Goal: Task Accomplishment & Management: Manage account settings

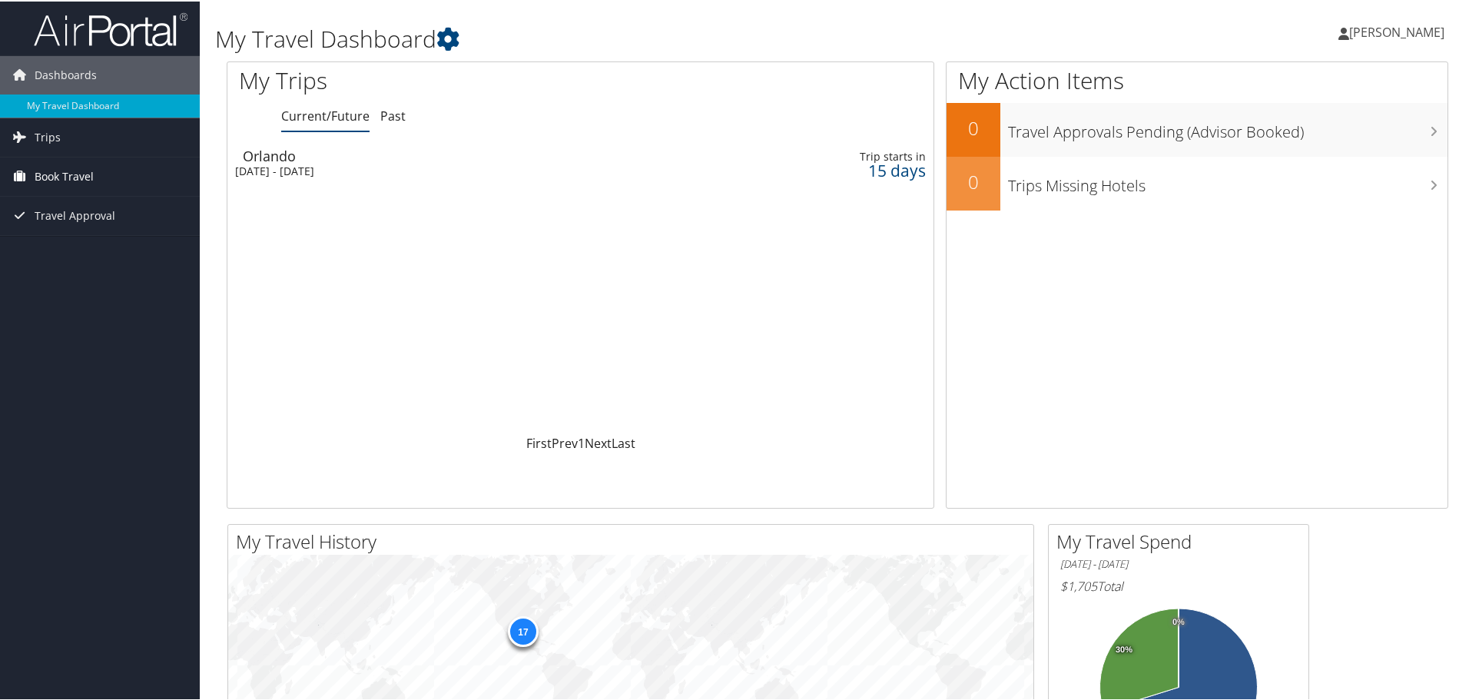
click at [95, 183] on link "Book Travel" at bounding box center [100, 175] width 200 height 38
click at [105, 248] on link "Book/Manage Online Trips" at bounding box center [100, 251] width 200 height 23
click at [1389, 35] on span "[PERSON_NAME]" at bounding box center [1396, 30] width 95 height 17
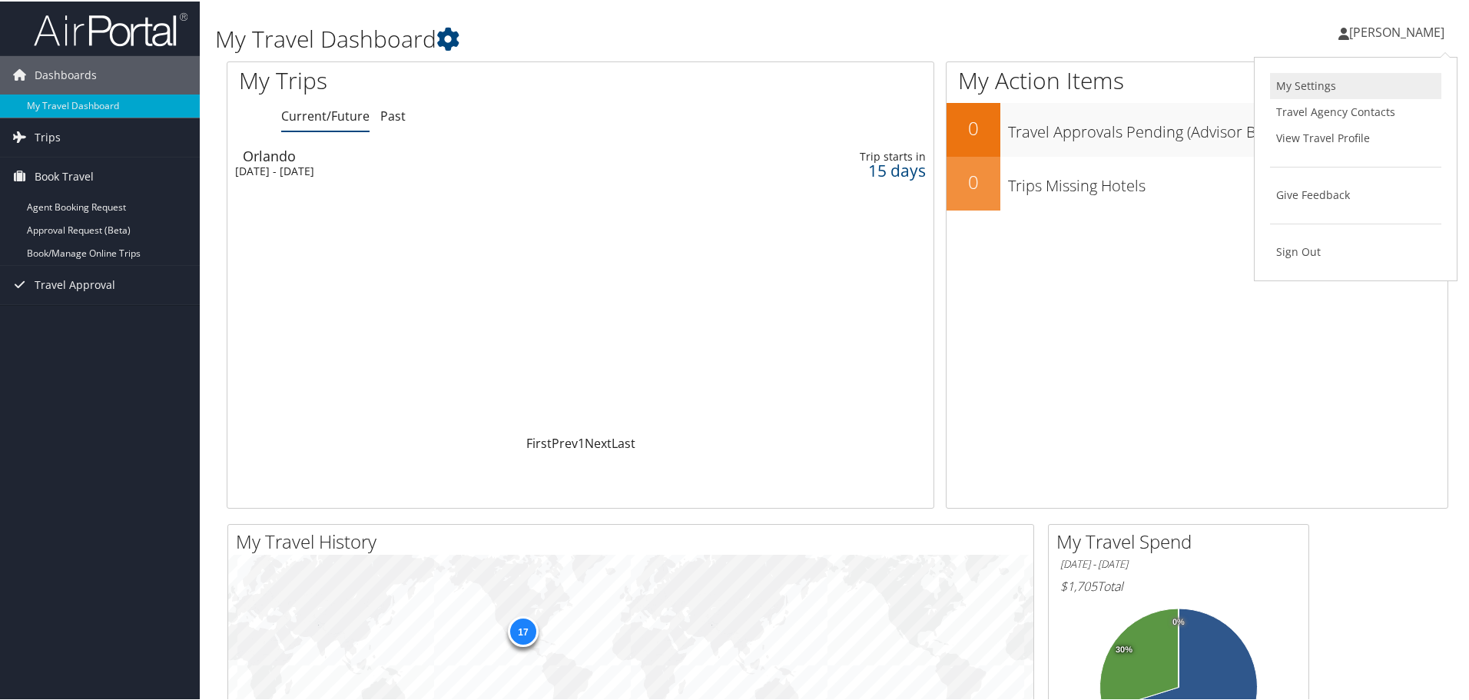
click at [1272, 78] on link "My Settings" at bounding box center [1355, 84] width 171 height 26
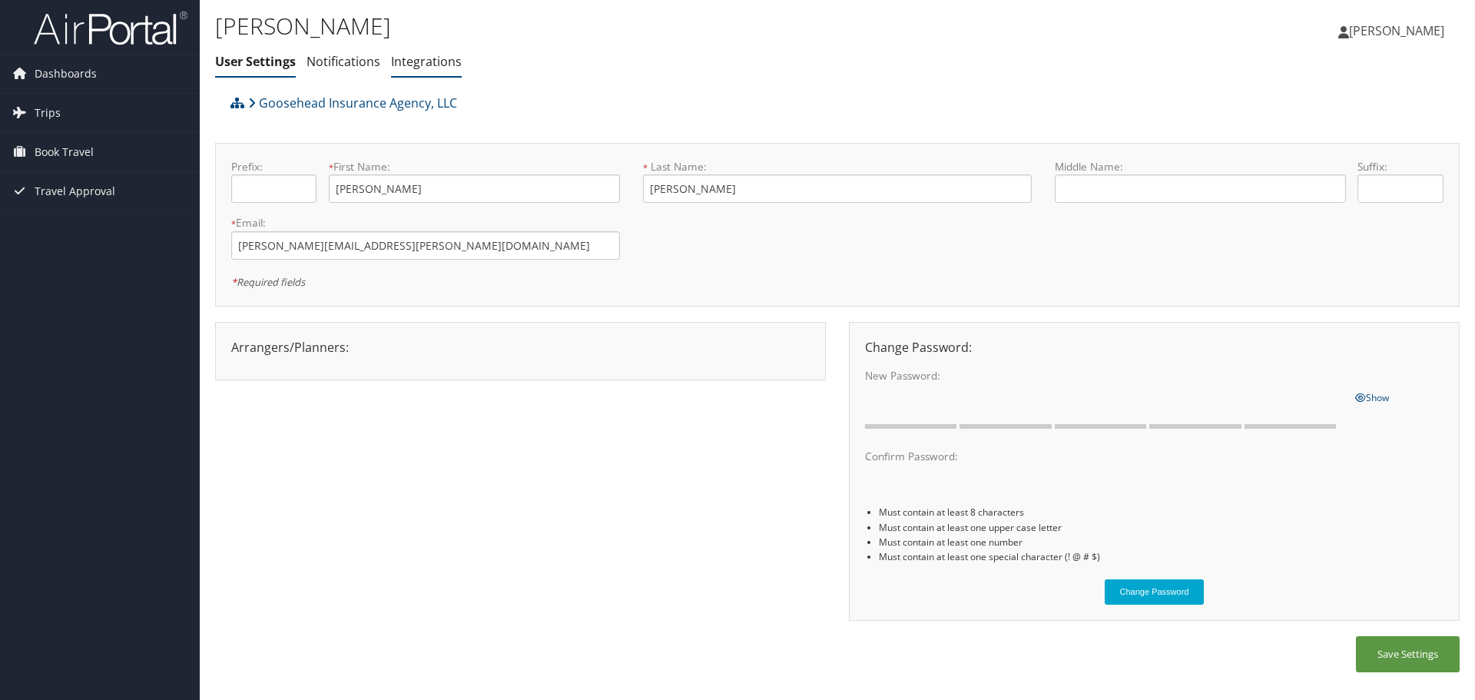
click at [412, 60] on link "Integrations" at bounding box center [426, 61] width 71 height 17
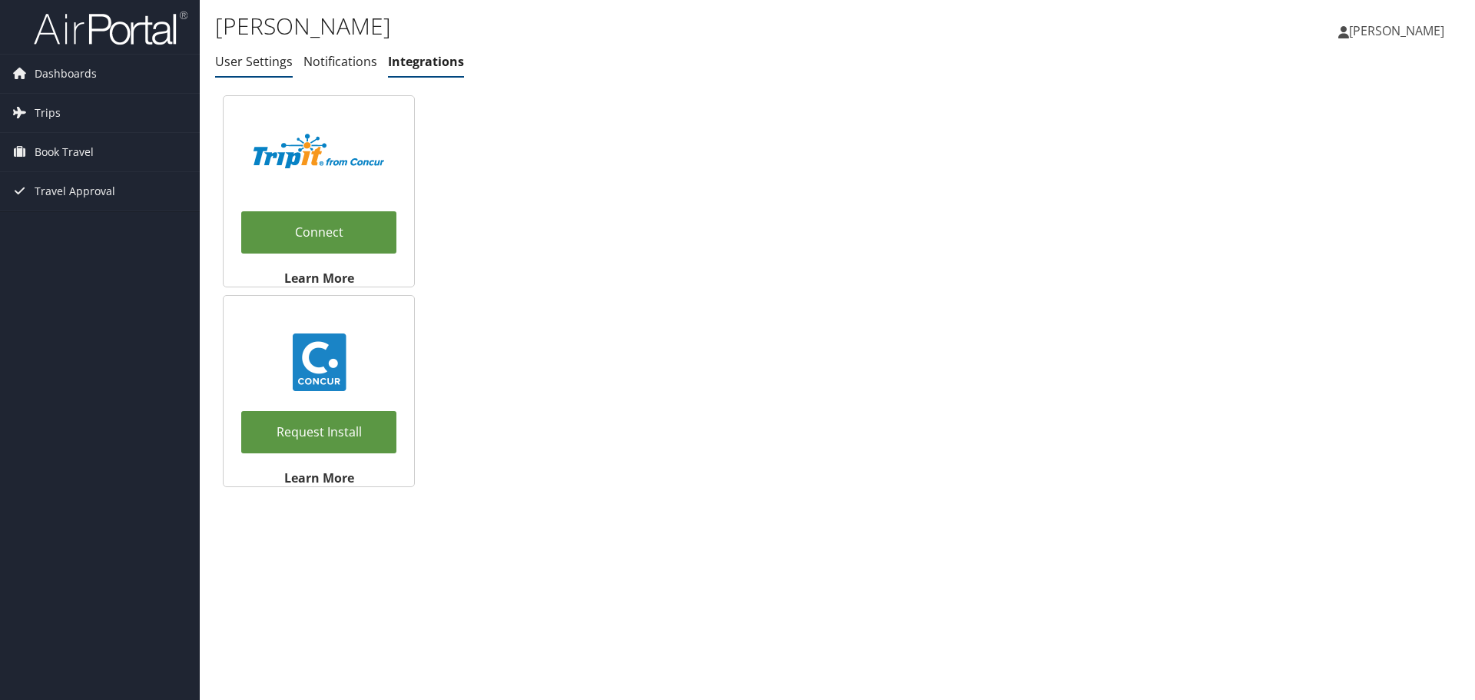
click at [267, 60] on link "User Settings" at bounding box center [254, 61] width 78 height 17
